Goal: Task Accomplishment & Management: Manage account settings

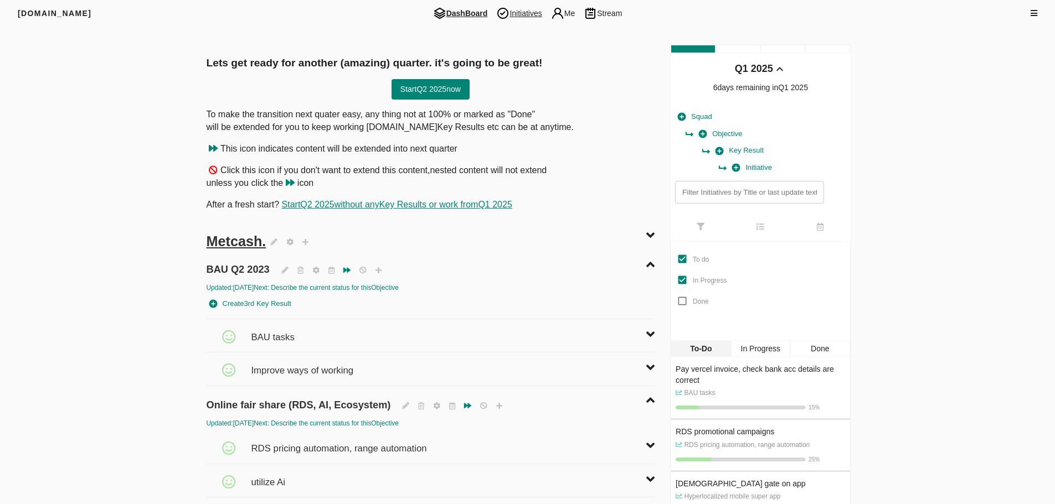
click at [509, 7] on img at bounding box center [502, 13] width 13 height 13
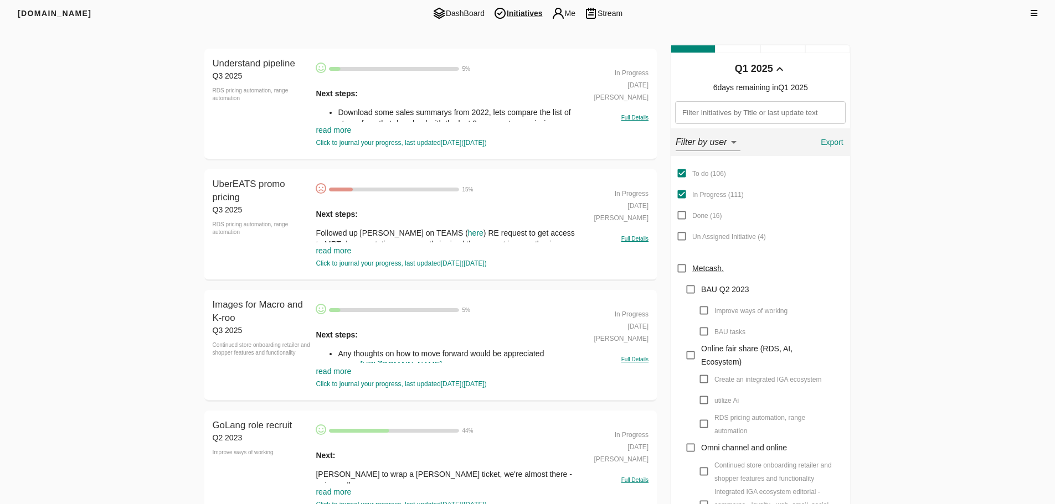
click at [336, 132] on link "read more" at bounding box center [333, 130] width 35 height 9
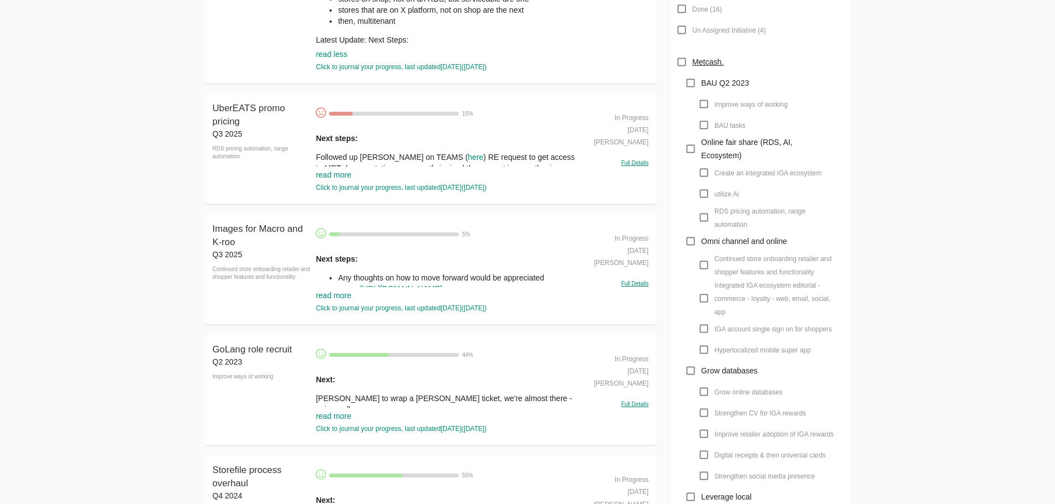
scroll to position [221, 0]
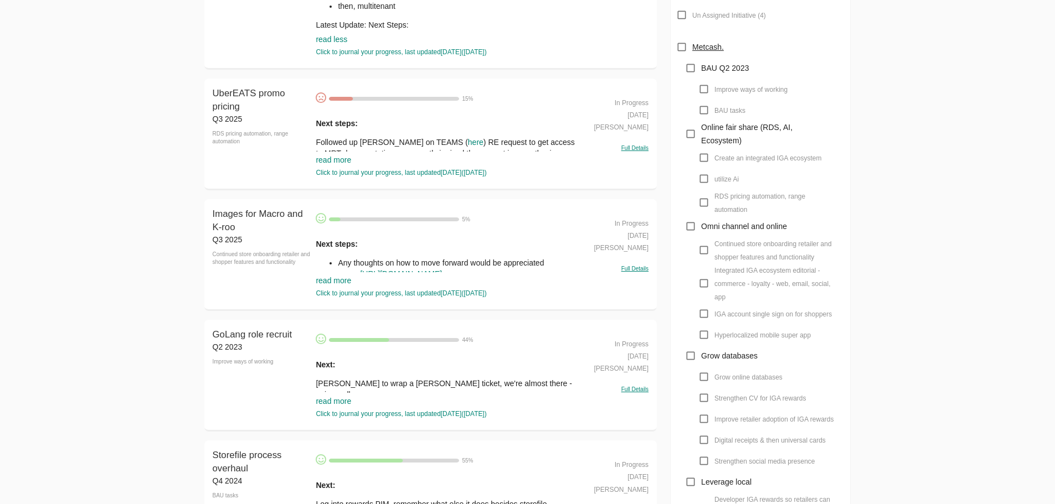
click at [336, 278] on link "read more" at bounding box center [333, 280] width 35 height 9
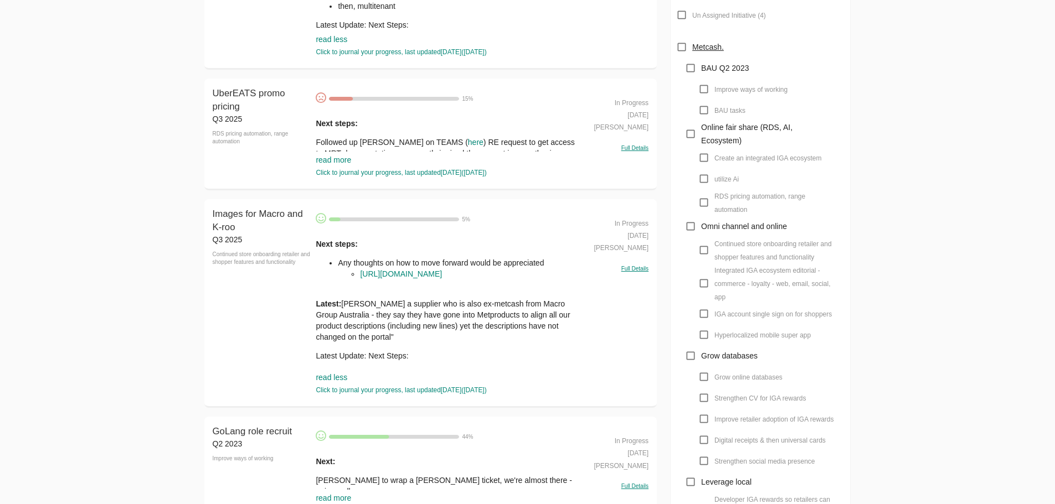
click at [376, 318] on p "Latest: [PERSON_NAME] a supplier who is also ex-metcash from Macro Group Austra…" at bounding box center [447, 320] width 262 height 44
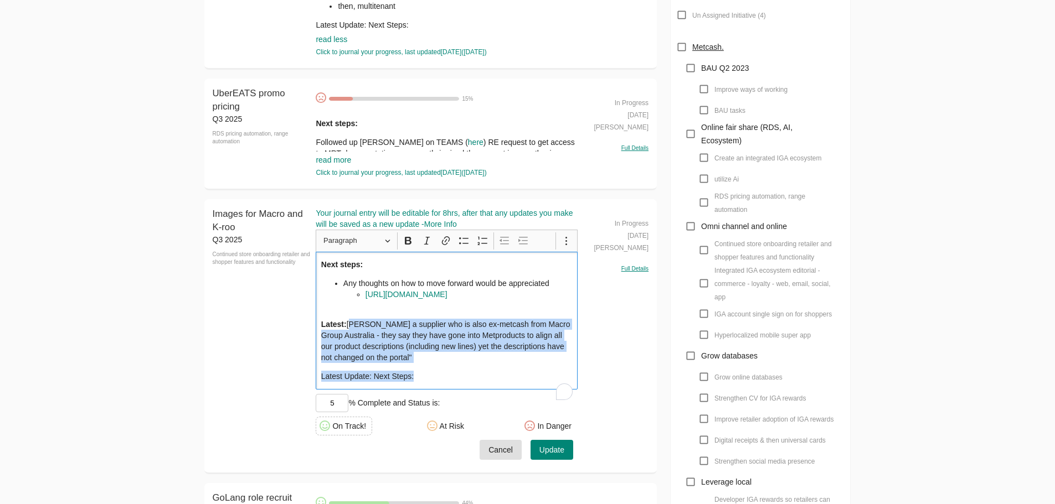
drag, startPoint x: 351, startPoint y: 336, endPoint x: 534, endPoint y: 435, distance: 209.1
click at [534, 435] on div "Your journal entry will be editable for 8hrs, after that any updates you make w…" at bounding box center [447, 334] width 262 height 252
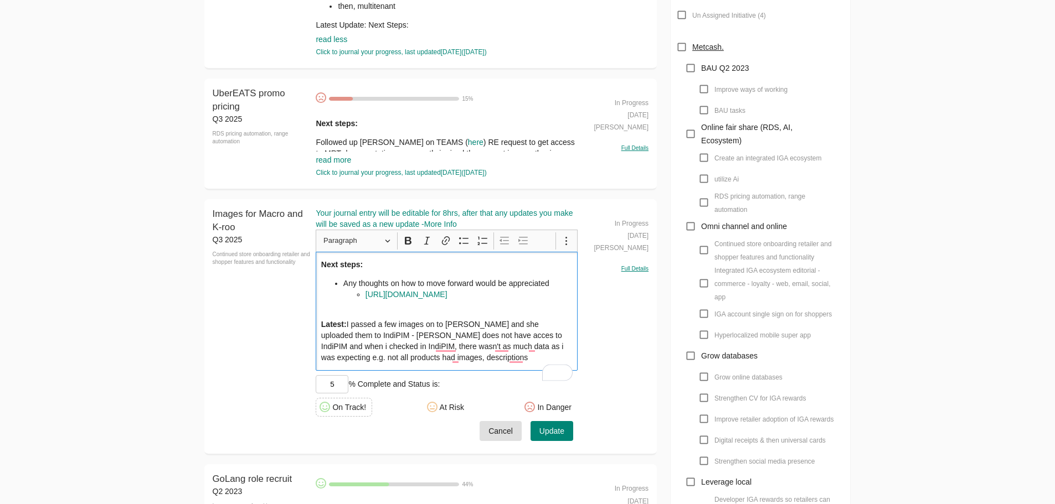
drag, startPoint x: 311, startPoint y: 395, endPoint x: 323, endPoint y: 394, distance: 11.7
click at [313, 395] on div "Images for Macro and K-roo Q3 2025 Continued store onboarding retailer and shop…" at bounding box center [430, 327] width 453 height 256
click at [323, 394] on input "5" at bounding box center [332, 384] width 33 height 18
type input "15"
click at [432, 413] on icon at bounding box center [432, 407] width 11 height 11
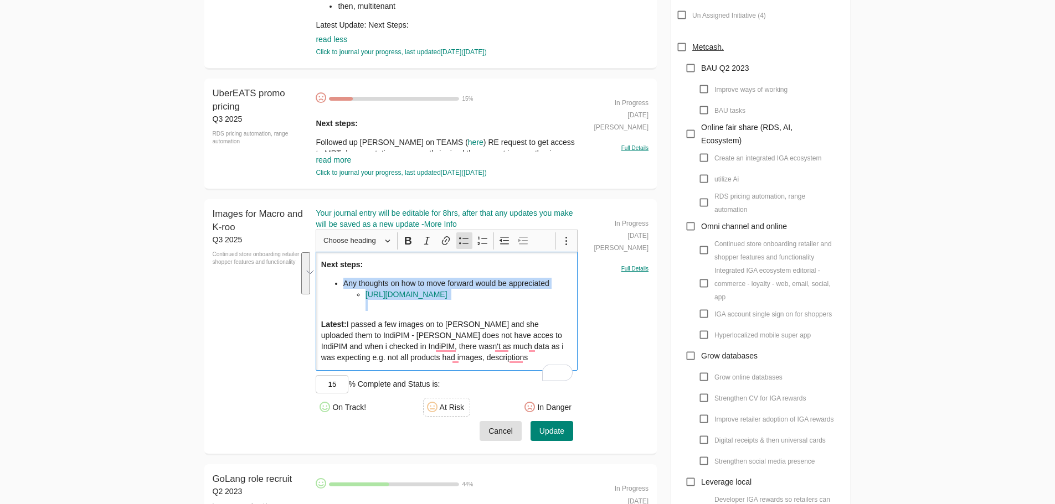
drag, startPoint x: 461, startPoint y: 314, endPoint x: 335, endPoint y: 280, distance: 130.2
click at [343, 280] on li "Any thoughts on how to move forward would be appreciated [URL][DOMAIN_NAME]" at bounding box center [457, 294] width 229 height 33
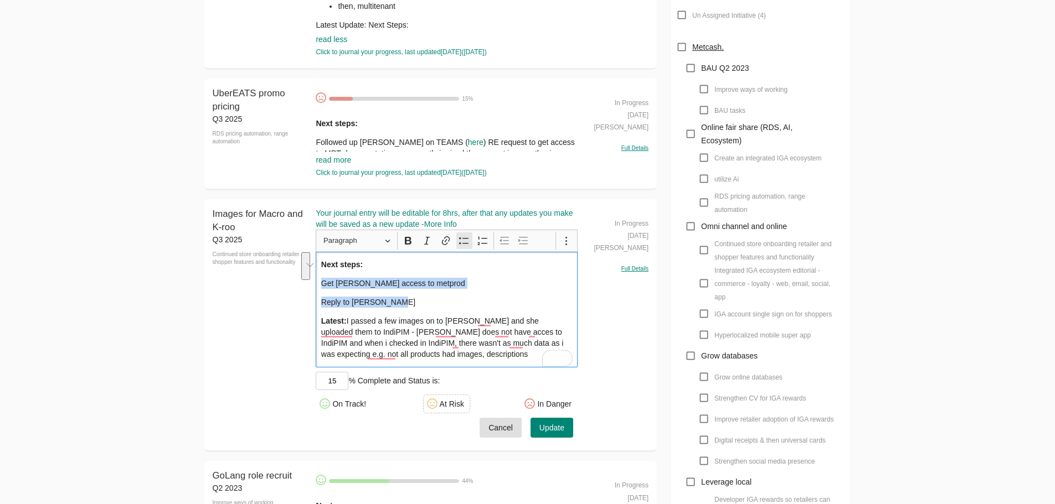
click at [464, 237] on icon "Editor toolbar" at bounding box center [463, 240] width 11 height 11
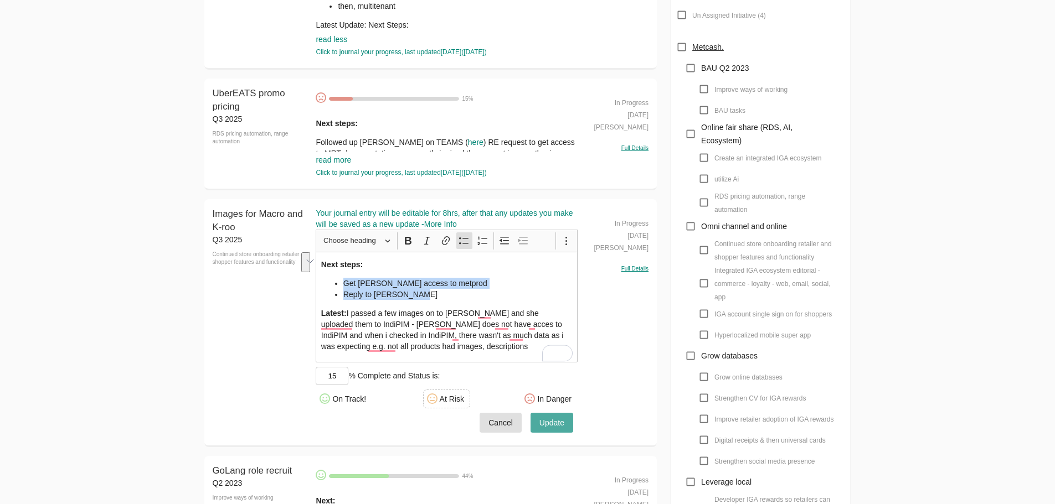
click at [567, 422] on button "Update" at bounding box center [551, 423] width 43 height 20
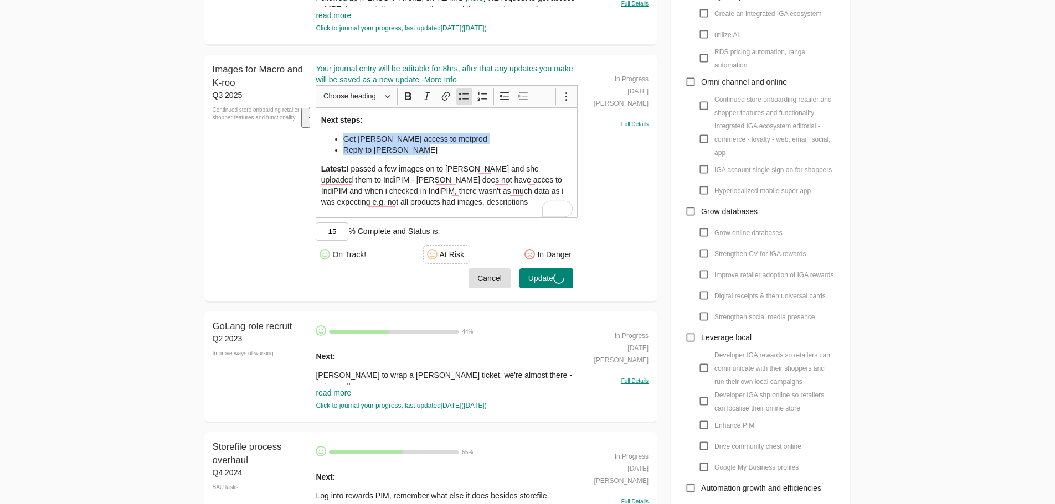
scroll to position [498, 0]
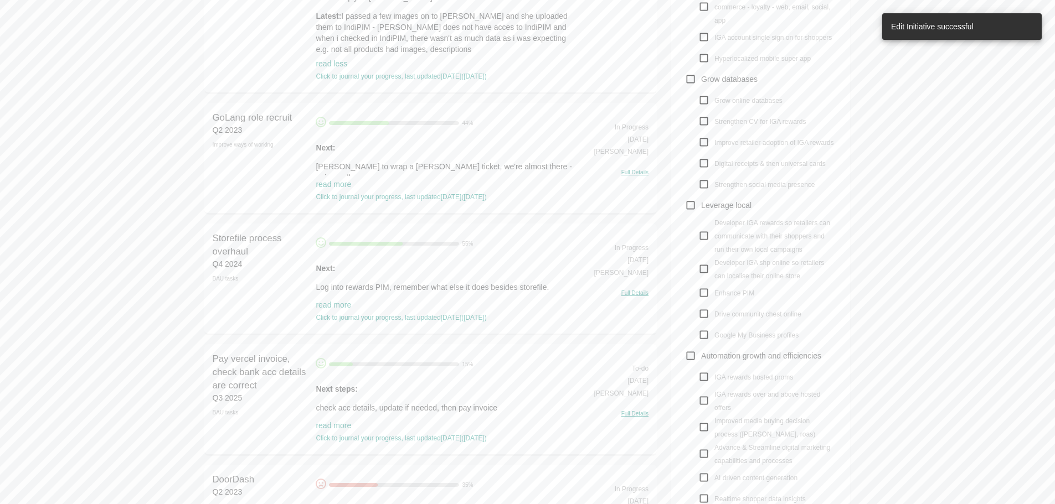
click at [332, 306] on link "read more" at bounding box center [333, 305] width 35 height 9
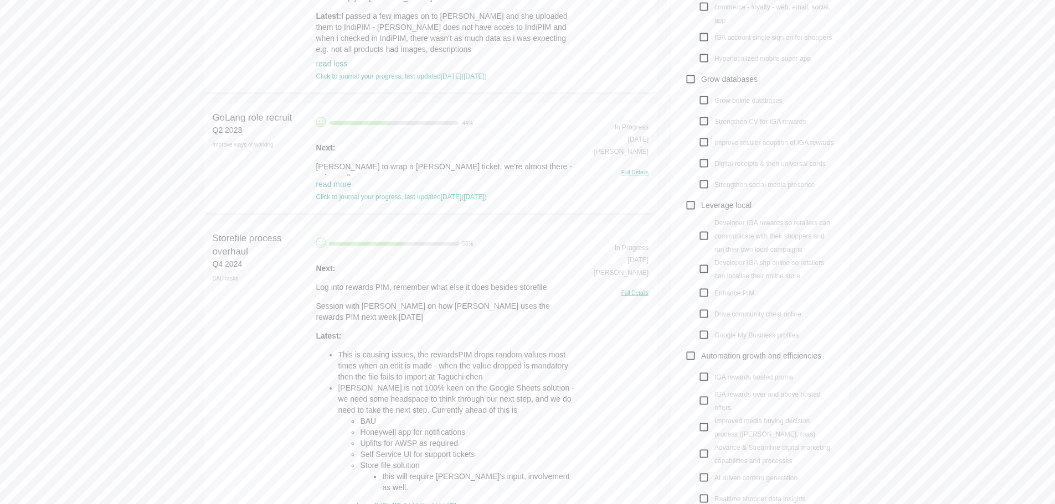
click at [386, 382] on li "This is causing issues, the rewardsPIM drops random values most times when an e…" at bounding box center [458, 365] width 240 height 33
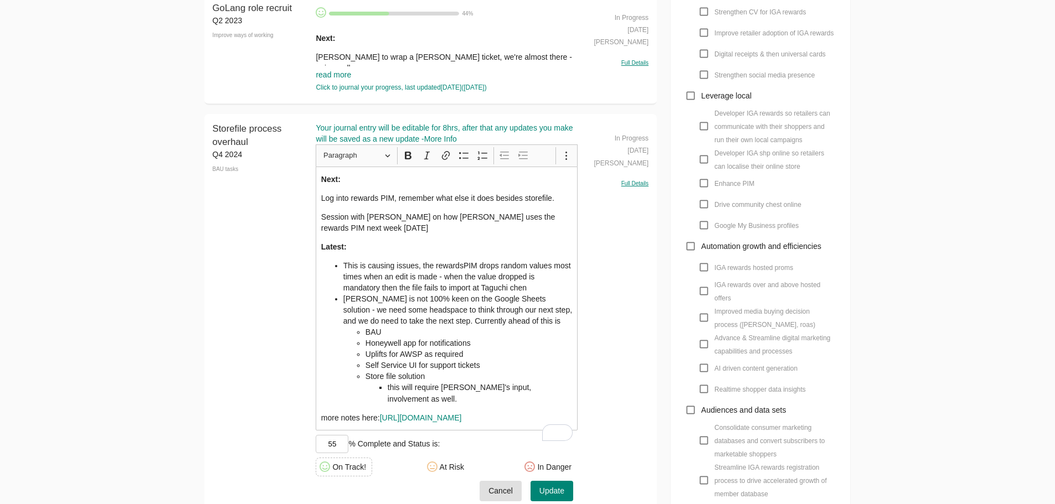
scroll to position [775, 0]
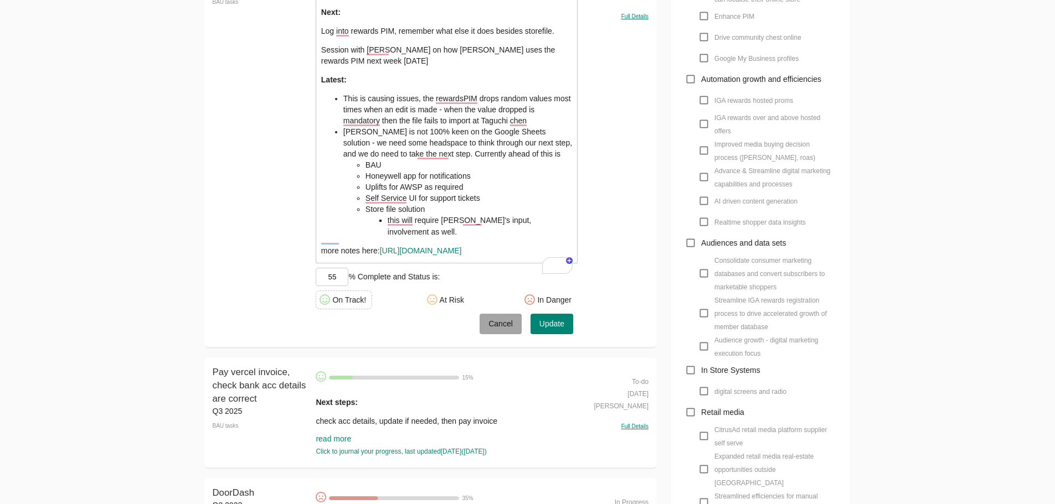
click at [506, 331] on span "Cancel" at bounding box center [500, 324] width 24 height 14
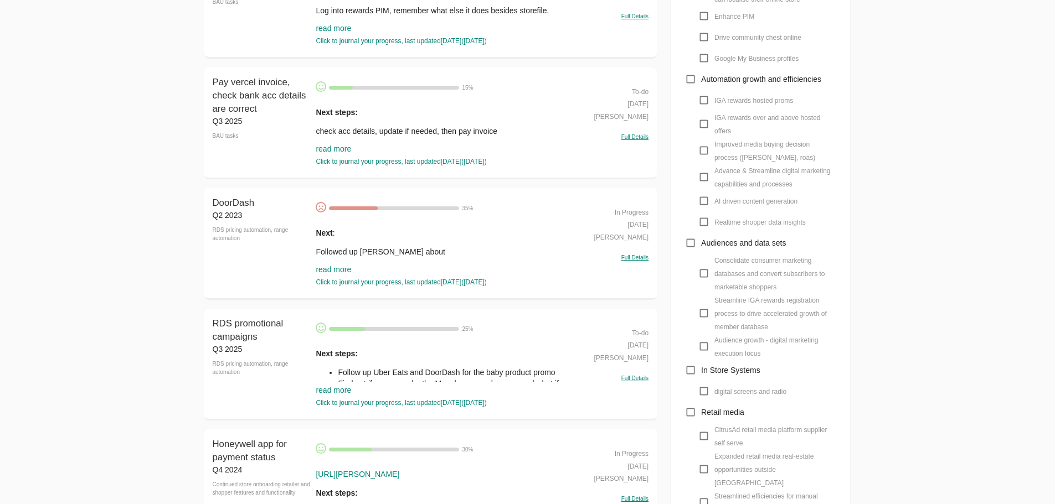
click at [393, 133] on p "check acc details, update if needed, then pay invoice" at bounding box center [447, 131] width 262 height 11
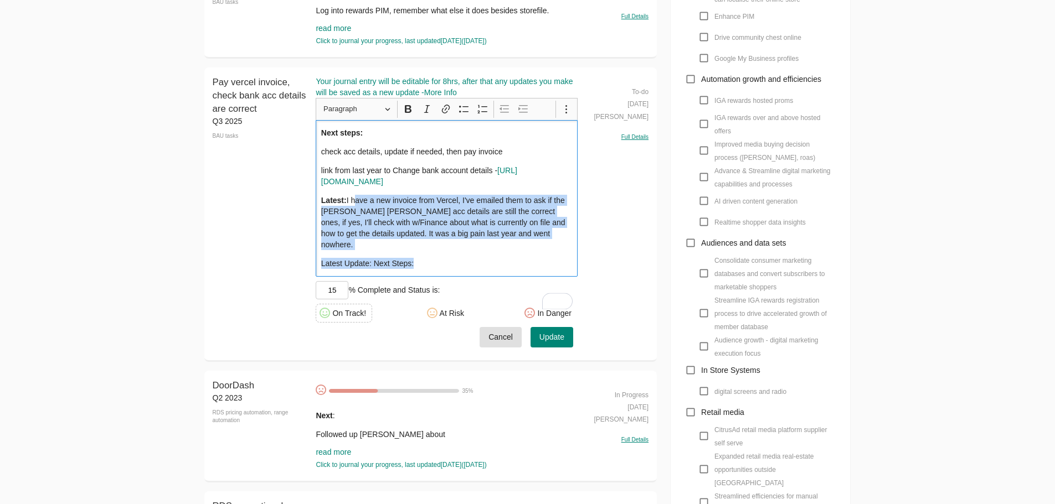
drag, startPoint x: 455, startPoint y: 298, endPoint x: 353, endPoint y: 242, distance: 116.0
click at [353, 242] on div "Next steps: check acc details, update if needed, then pay invoice link from las…" at bounding box center [447, 198] width 262 height 157
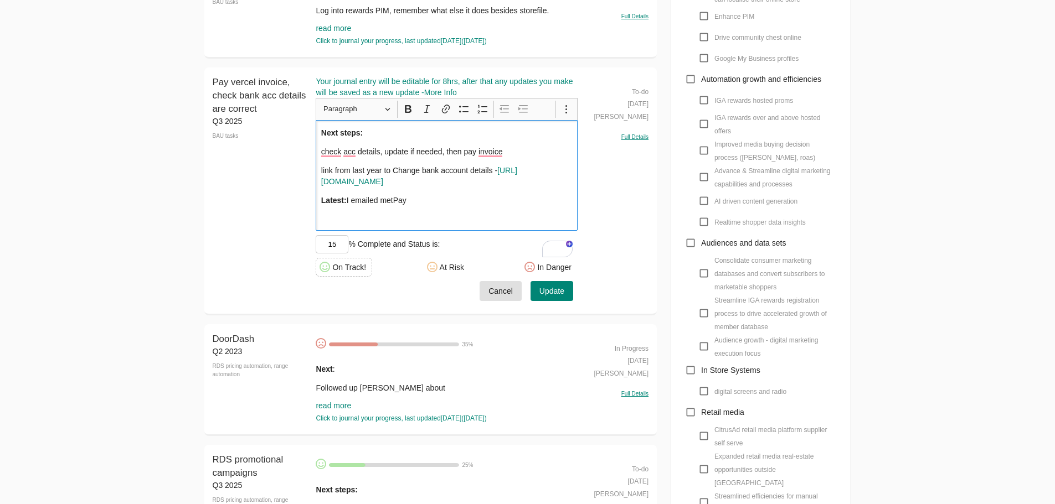
click at [402, 206] on p "Latest: I emailed metPay" at bounding box center [446, 200] width 251 height 11
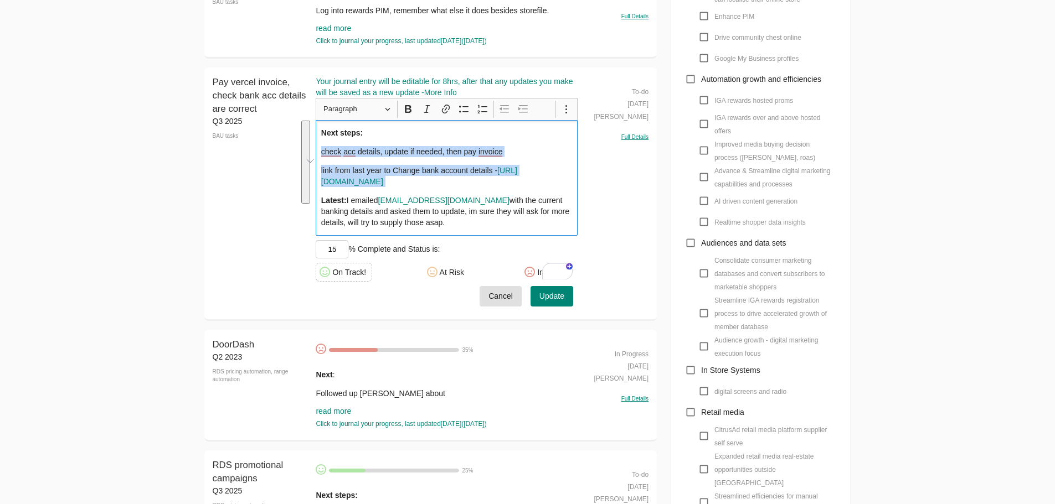
drag, startPoint x: 522, startPoint y: 222, endPoint x: 318, endPoint y: 145, distance: 217.8
click at [318, 145] on div "Next steps: check acc details, update if needed, then pay invoice link from las…" at bounding box center [447, 178] width 262 height 116
click at [384, 142] on div "Next steps: check acc details, update if needed, then pay invoice link from las…" at bounding box center [447, 178] width 262 height 116
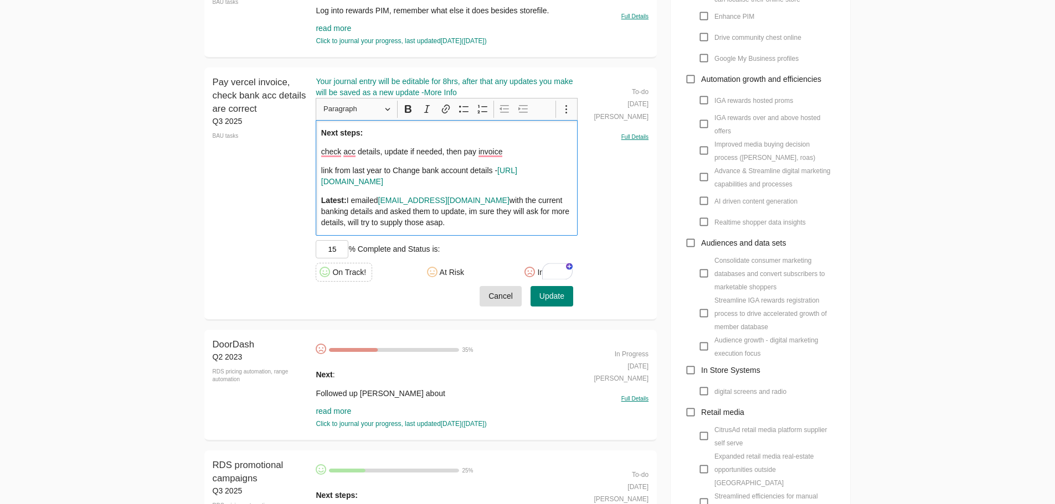
click at [410, 186] on link "[URL][DOMAIN_NAME]" at bounding box center [419, 176] width 196 height 20
click at [548, 303] on span "Update" at bounding box center [551, 297] width 25 height 14
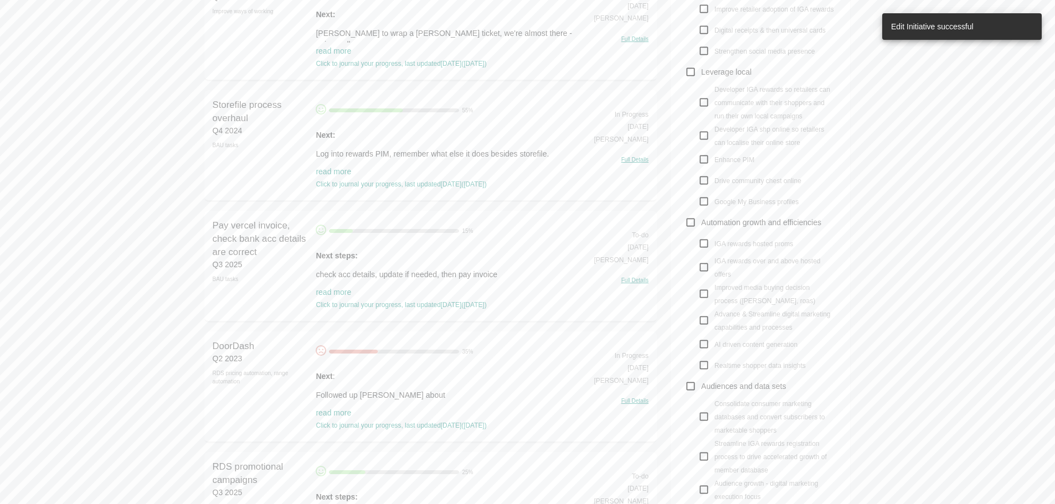
scroll to position [609, 0]
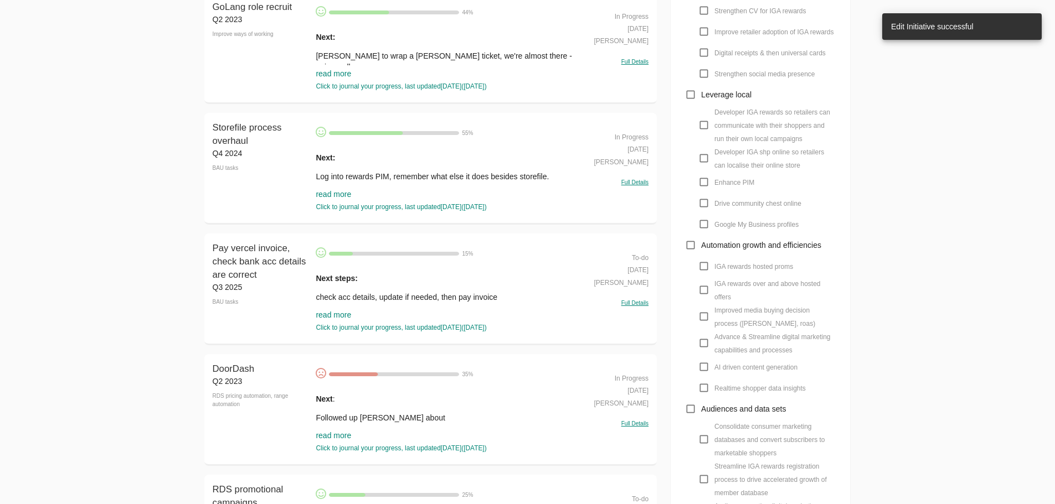
click at [334, 419] on p "Followed up [PERSON_NAME] about" at bounding box center [447, 418] width 262 height 11
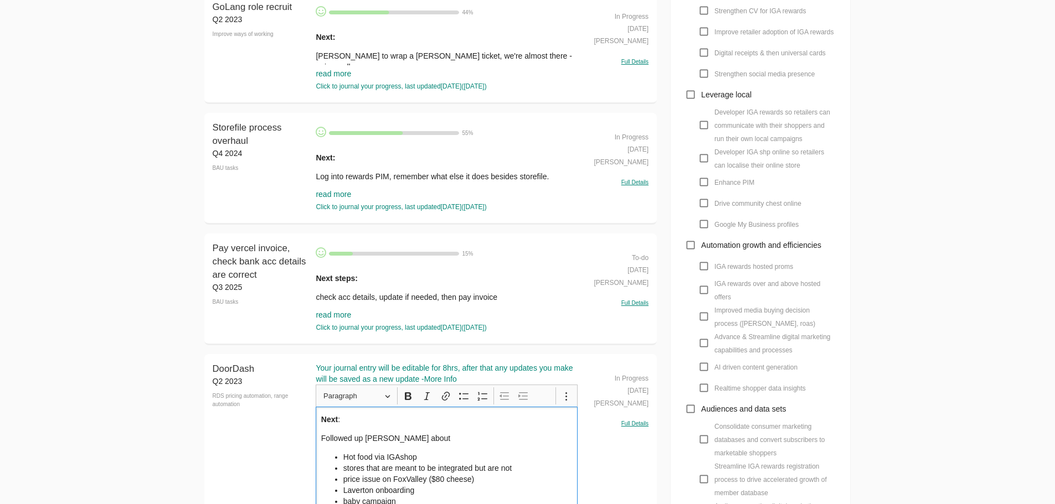
click at [322, 436] on p "Followed up [PERSON_NAME] about" at bounding box center [446, 438] width 251 height 11
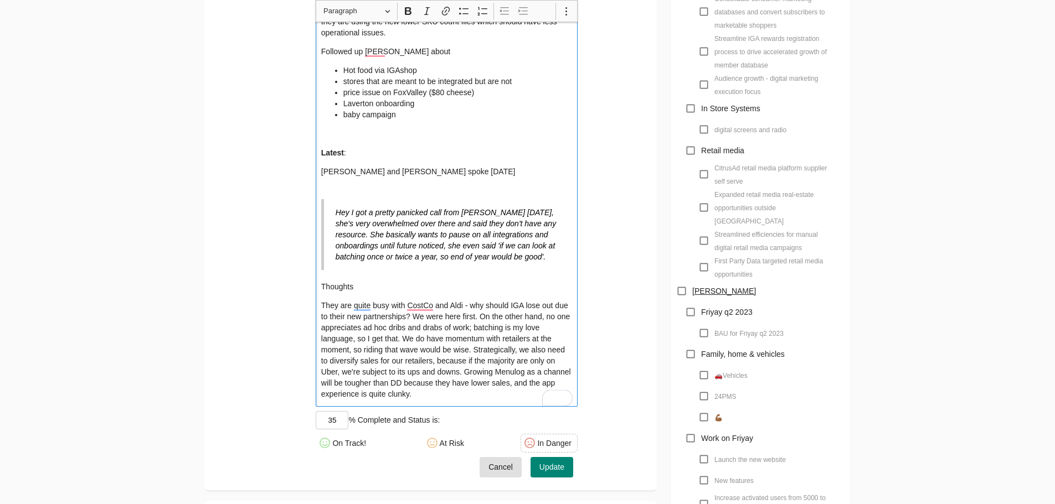
scroll to position [1052, 0]
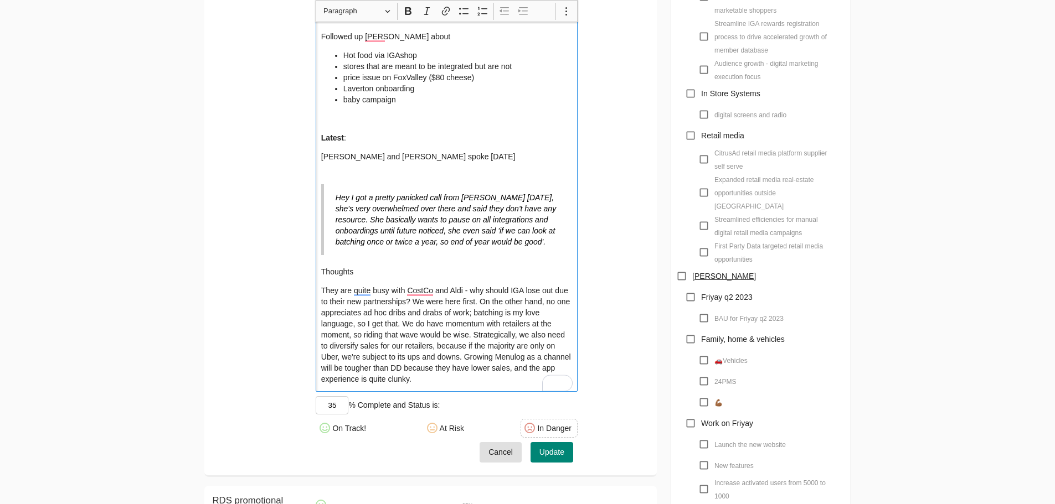
click at [325, 157] on p "[PERSON_NAME] and [PERSON_NAME] spoke [DATE]" at bounding box center [446, 162] width 251 height 22
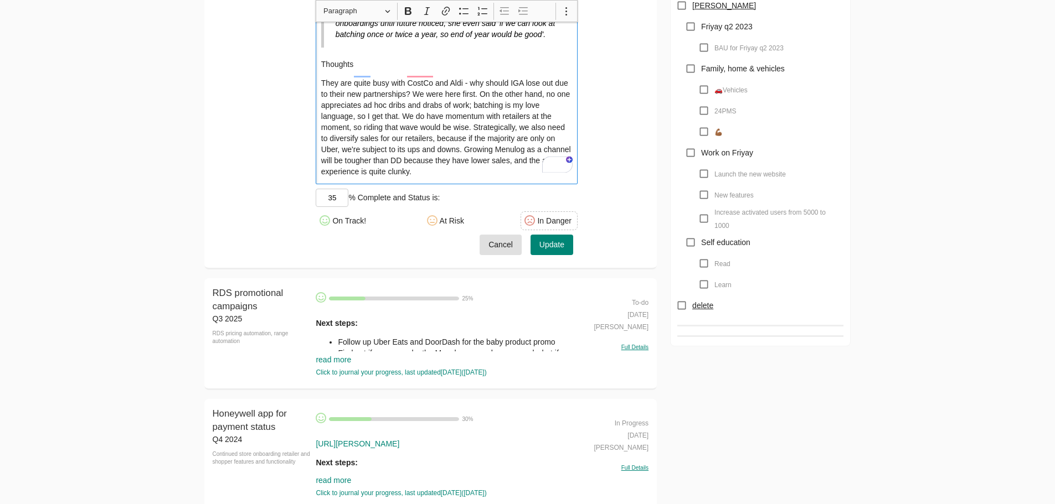
scroll to position [1329, 0]
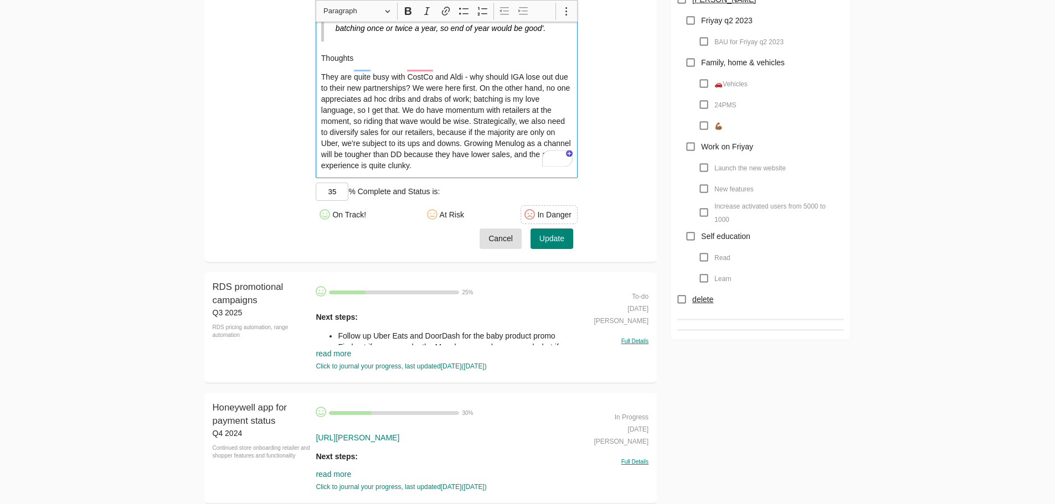
click at [549, 232] on span "Update" at bounding box center [551, 239] width 25 height 14
